Goal: Task Accomplishment & Management: Complete application form

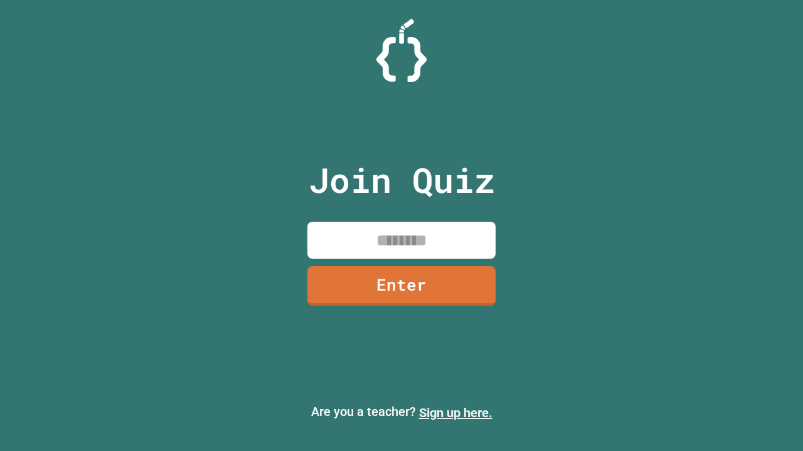
click at [450, 413] on link "Sign up here." at bounding box center [455, 413] width 73 height 15
